Goal: Complete application form: Complete application form

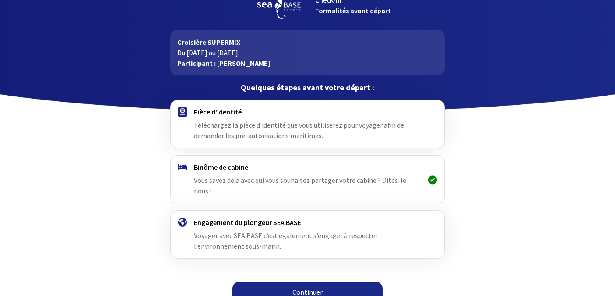
scroll to position [21, 0]
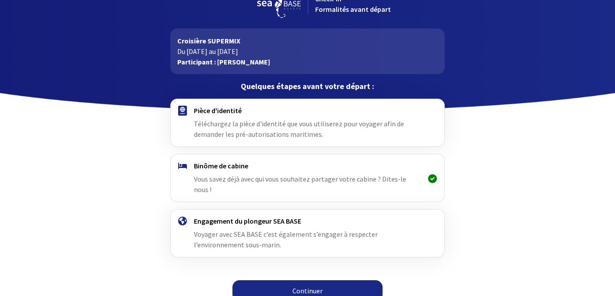
click at [313, 280] on link "Continuer" at bounding box center [308, 290] width 150 height 21
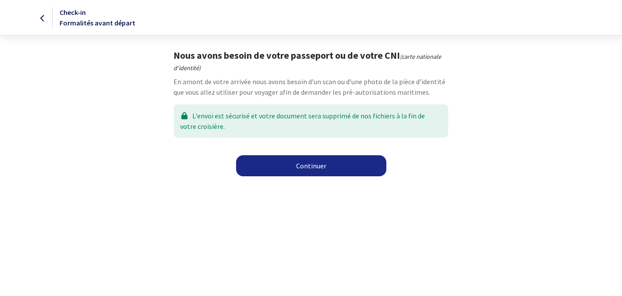
click at [312, 167] on link "Continuer" at bounding box center [311, 165] width 150 height 21
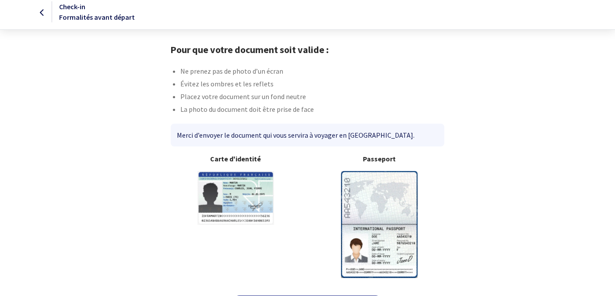
scroll to position [8, 0]
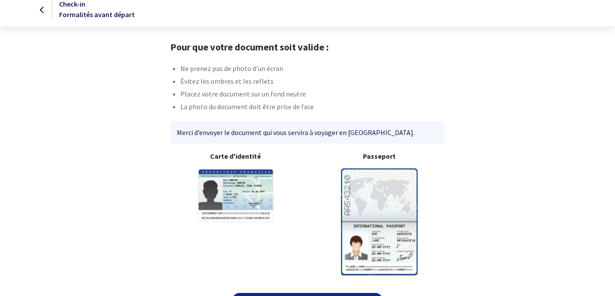
click at [390, 186] on img at bounding box center [379, 221] width 77 height 106
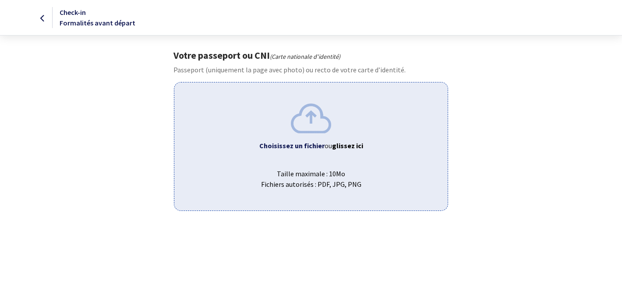
click at [327, 154] on div "Choisissez un fichier ou glissez ici Taille maximale : 10Mo Fichiers autorisés …" at bounding box center [311, 146] width 274 height 128
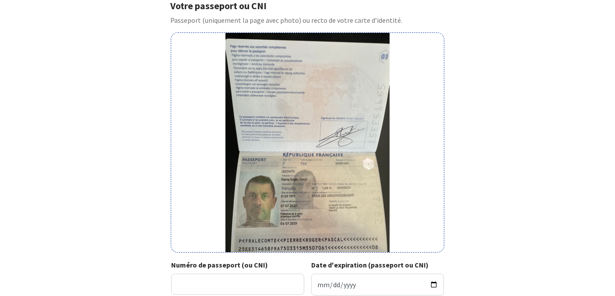
scroll to position [50, 0]
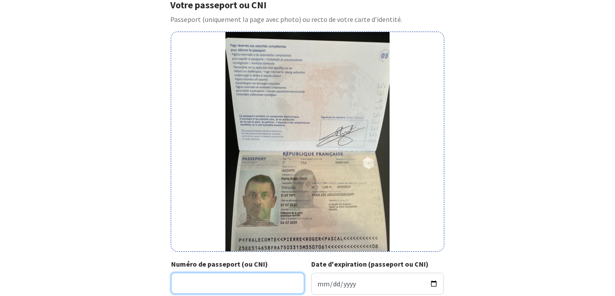
click at [205, 282] on input "Numéro de passeport (ou CNI)" at bounding box center [237, 282] width 133 height 21
type input "25EE51465"
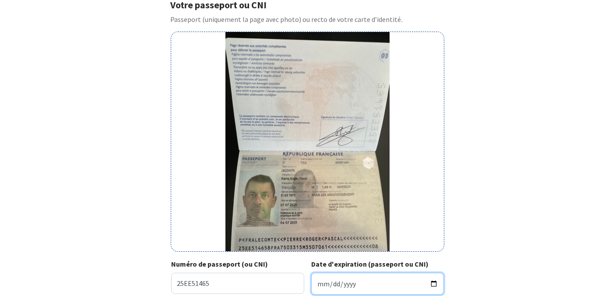
click at [316, 283] on input "Date d'expiration (passeport ou CNI)" at bounding box center [377, 283] width 133 height 22
type input "2035-07-06"
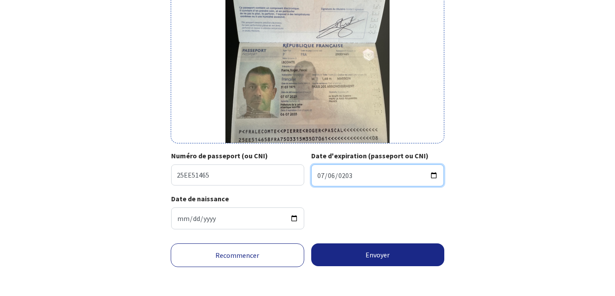
scroll to position [159, 0]
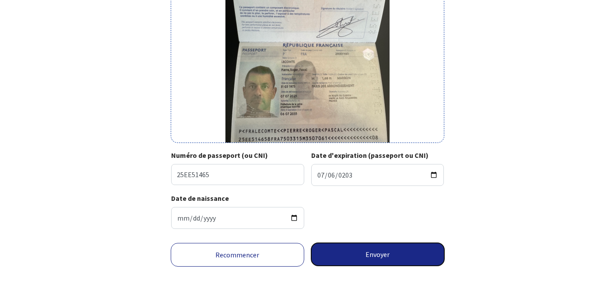
click at [383, 254] on button "Envoyer" at bounding box center [378, 254] width 134 height 23
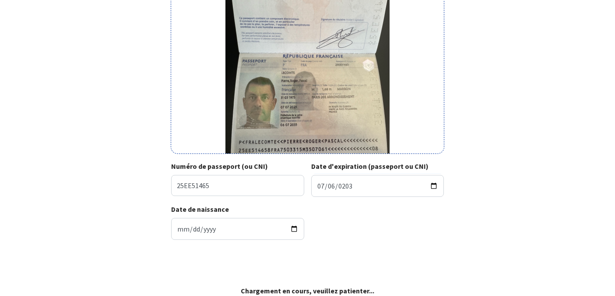
scroll to position [148, 0]
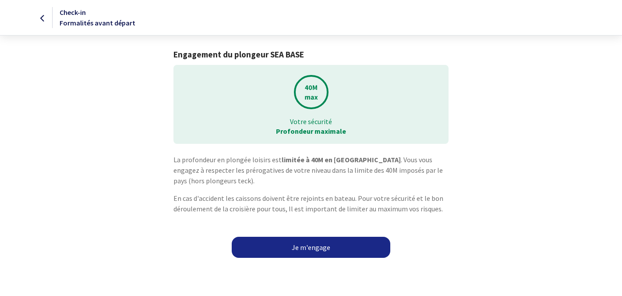
click at [318, 248] on link "Je m'engage" at bounding box center [311, 247] width 159 height 21
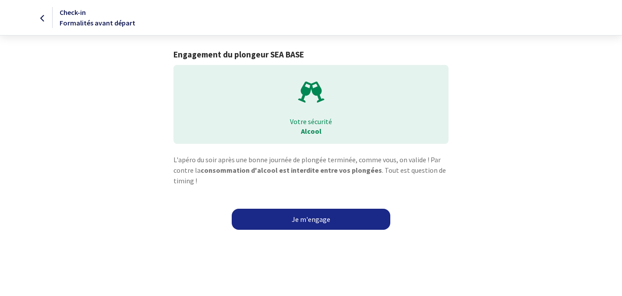
click at [312, 220] on link "Je m'engage" at bounding box center [311, 218] width 159 height 21
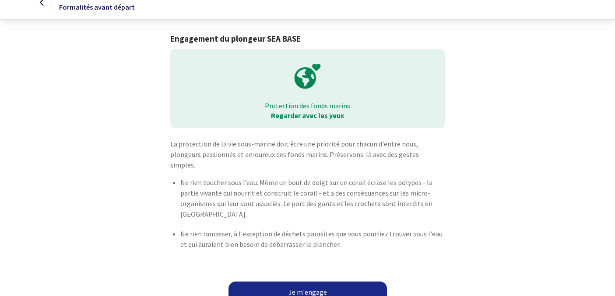
scroll to position [17, 0]
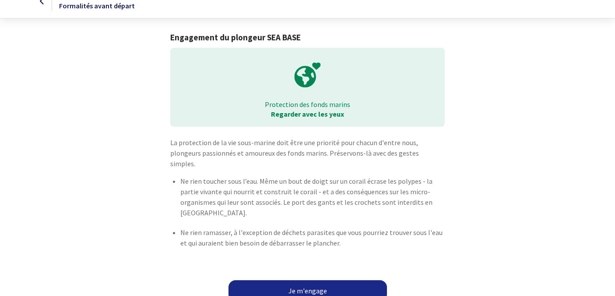
click at [309, 280] on link "Je m'engage" at bounding box center [308, 290] width 159 height 21
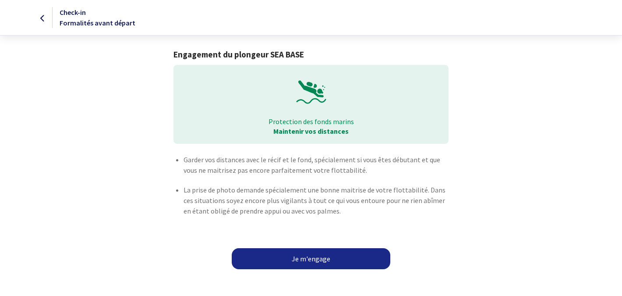
click at [311, 260] on link "Je m'engage" at bounding box center [311, 258] width 159 height 21
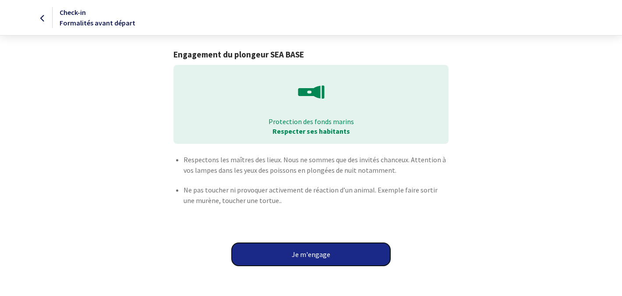
click at [311, 258] on button "Je m'engage" at bounding box center [311, 254] width 159 height 23
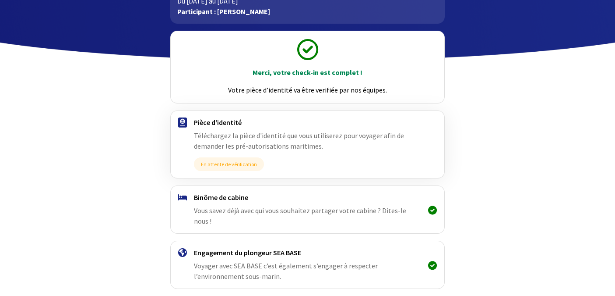
scroll to position [102, 0]
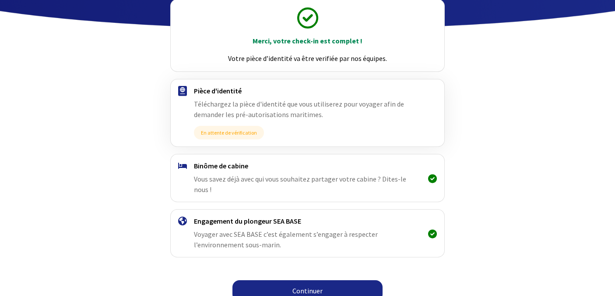
click at [307, 280] on link "Continuer" at bounding box center [308, 290] width 150 height 21
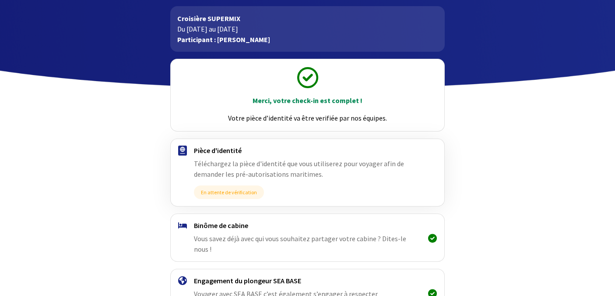
scroll to position [102, 0]
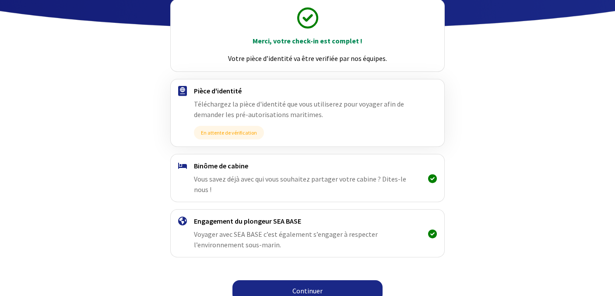
drag, startPoint x: 324, startPoint y: 275, endPoint x: 335, endPoint y: 273, distance: 12.1
click at [324, 280] on link "Continuer" at bounding box center [308, 290] width 150 height 21
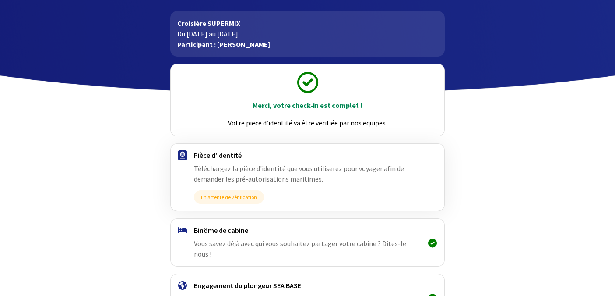
scroll to position [102, 0]
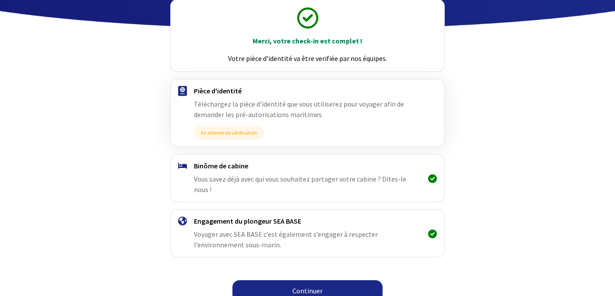
click at [317, 280] on link "Continuer" at bounding box center [308, 290] width 150 height 21
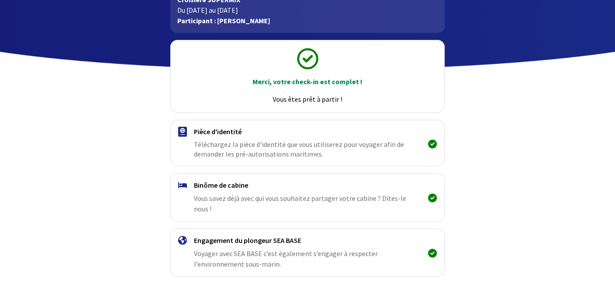
scroll to position [81, 0]
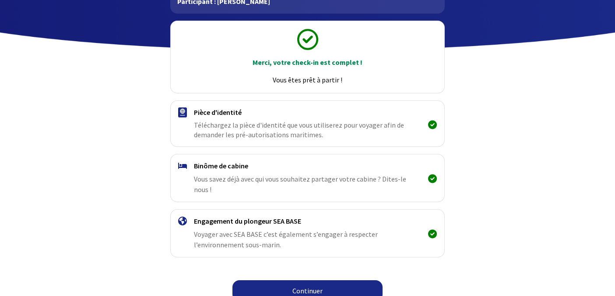
click at [315, 280] on link "Continuer" at bounding box center [308, 290] width 150 height 21
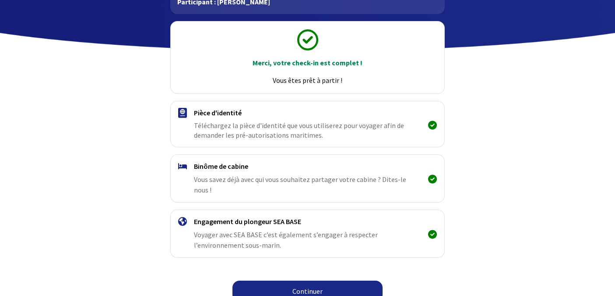
scroll to position [81, 0]
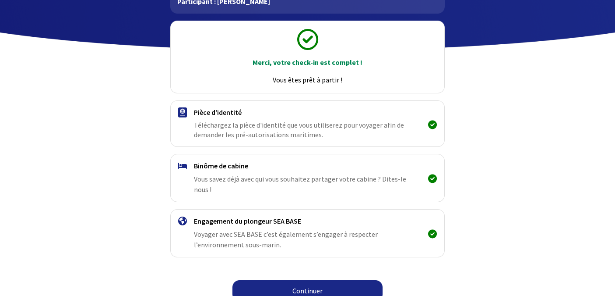
click at [313, 280] on link "Continuer" at bounding box center [308, 290] width 150 height 21
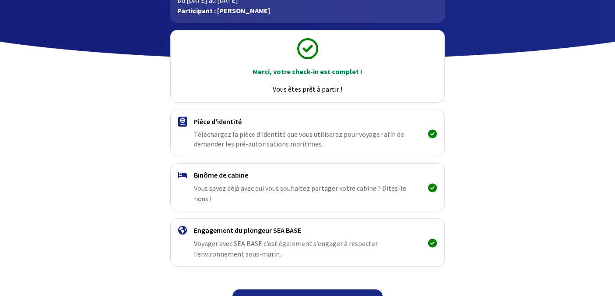
scroll to position [81, 0]
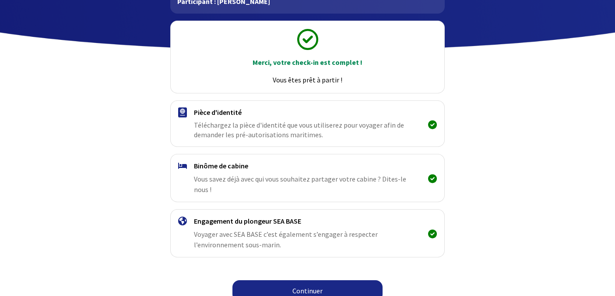
drag, startPoint x: 328, startPoint y: 275, endPoint x: 333, endPoint y: 274, distance: 4.6
click at [328, 280] on link "Continuer" at bounding box center [308, 290] width 150 height 21
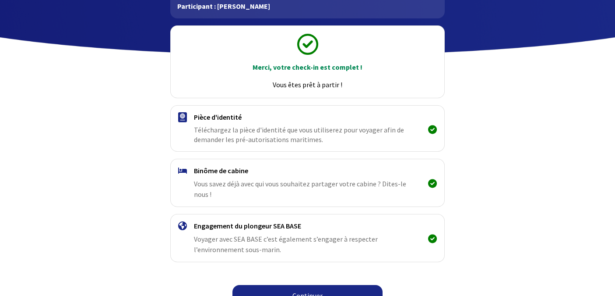
scroll to position [81, 0]
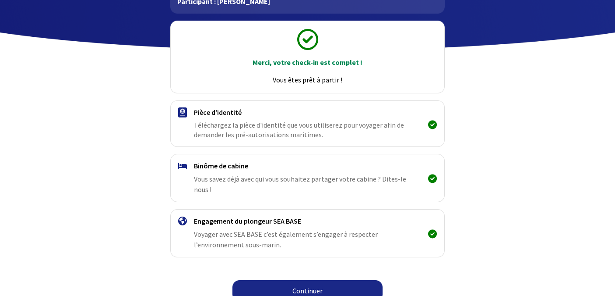
click at [304, 280] on link "Continuer" at bounding box center [308, 290] width 150 height 21
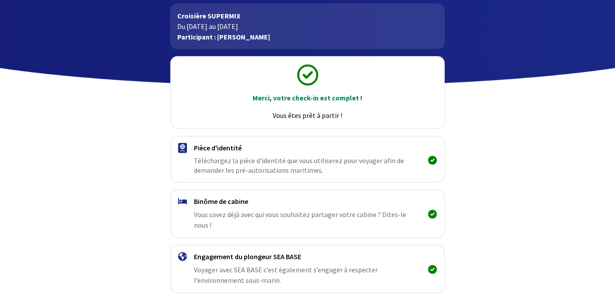
scroll to position [81, 0]
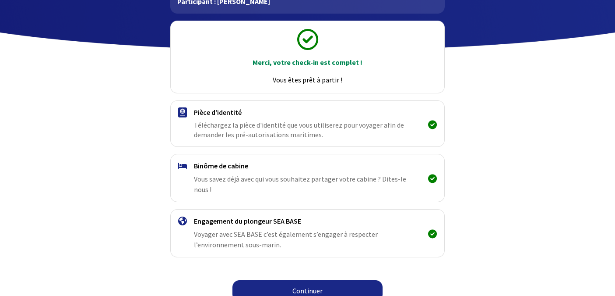
click at [305, 280] on link "Continuer" at bounding box center [308, 290] width 150 height 21
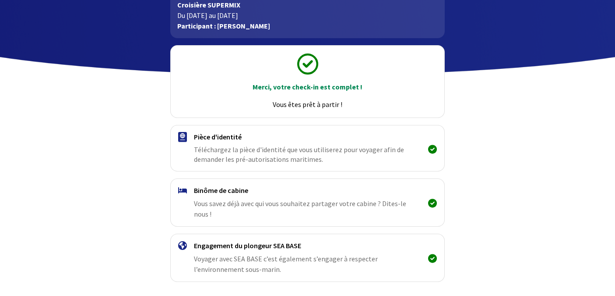
scroll to position [81, 0]
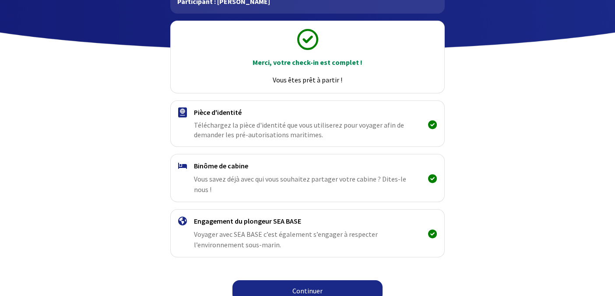
click at [314, 280] on link "Continuer" at bounding box center [308, 290] width 150 height 21
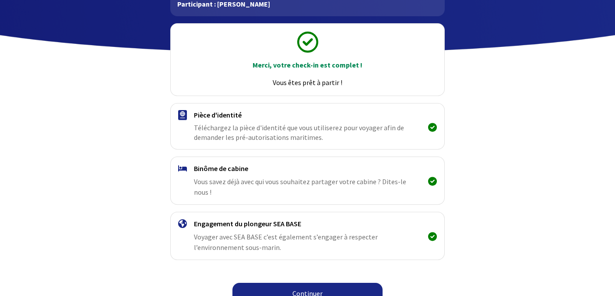
scroll to position [81, 0]
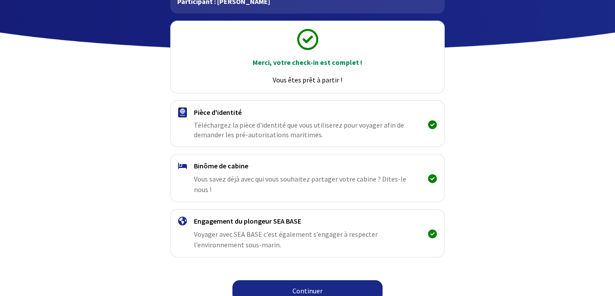
drag, startPoint x: 303, startPoint y: 275, endPoint x: 309, endPoint y: 272, distance: 6.9
click at [303, 280] on link "Continuer" at bounding box center [308, 290] width 150 height 21
